Goal: Find specific page/section: Find specific page/section

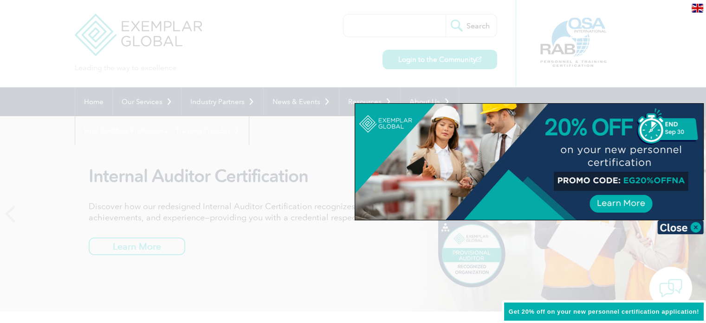
click at [696, 10] on img at bounding box center [697, 8] width 12 height 9
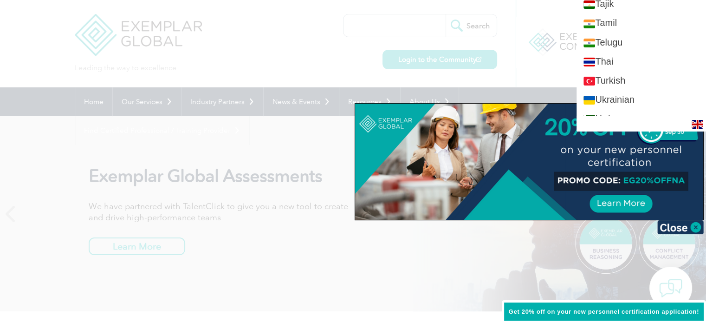
scroll to position [1717, 0]
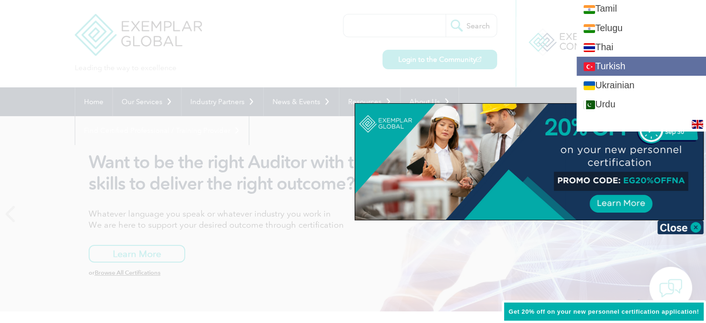
click at [650, 59] on link "Turkish" at bounding box center [640, 66] width 129 height 19
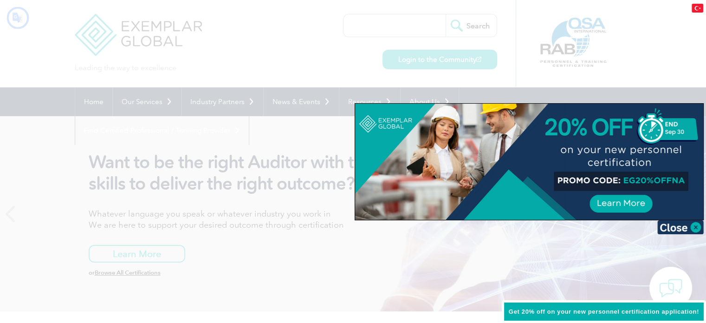
scroll to position [0, 0]
type input "Aramak"
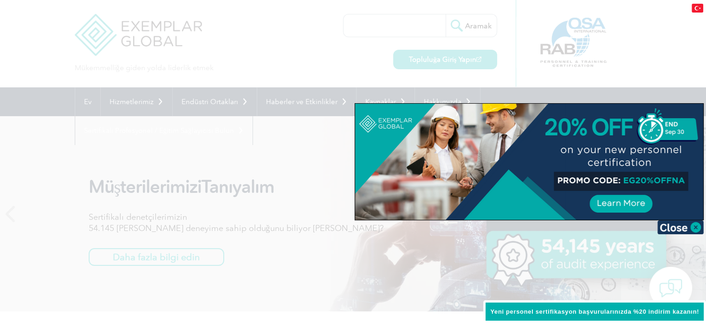
click at [13, 52] on div at bounding box center [353, 161] width 706 height 323
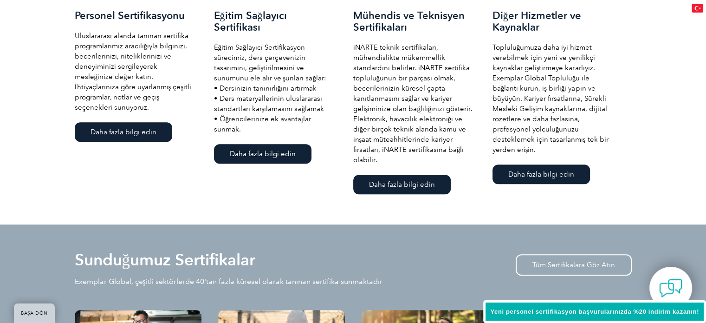
scroll to position [789, 0]
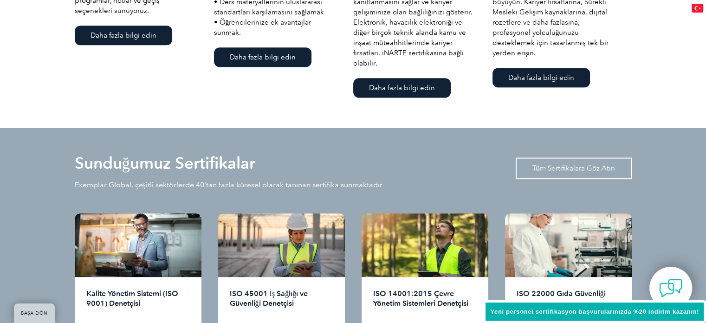
click at [581, 171] on font "Tüm Sertifikalara Göz Atın" at bounding box center [573, 168] width 83 height 8
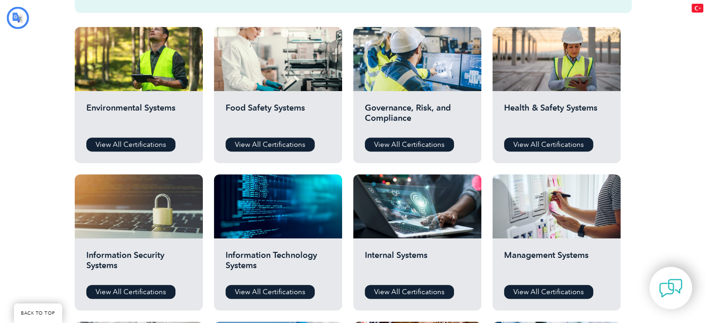
type input "Aramak"
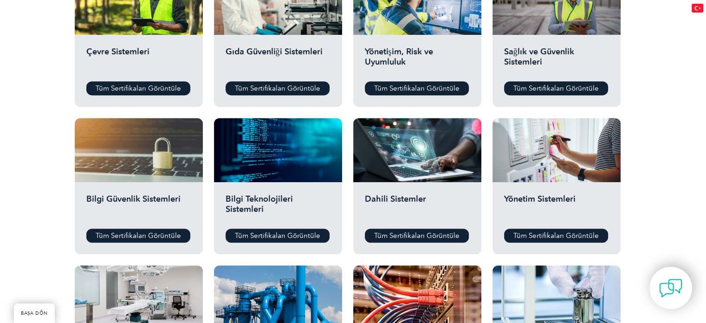
scroll to position [418, 0]
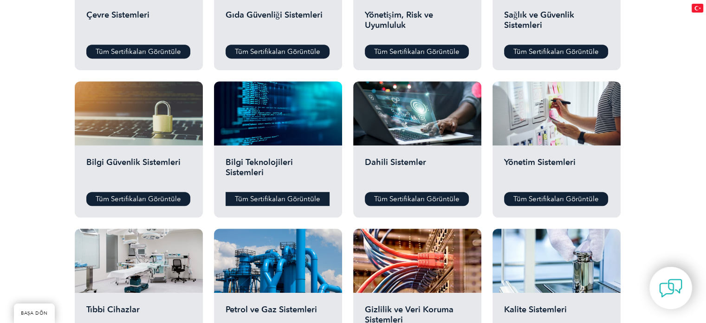
click at [276, 194] on font "Tüm Sertifikaları Görüntüle" at bounding box center [277, 198] width 85 height 8
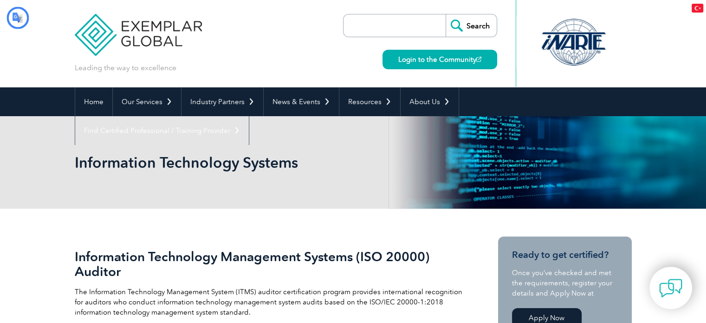
type input "Aramak"
